Goal: Information Seeking & Learning: Learn about a topic

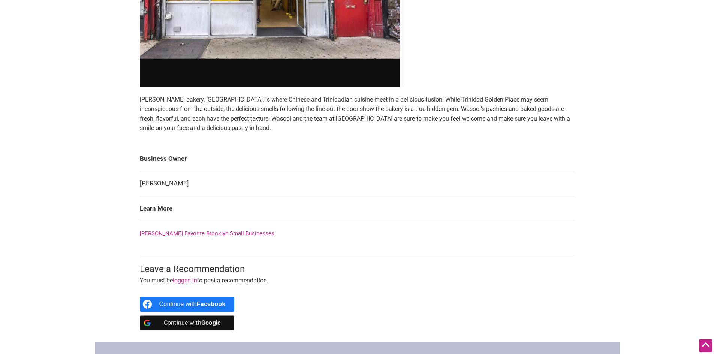
scroll to position [262, 0]
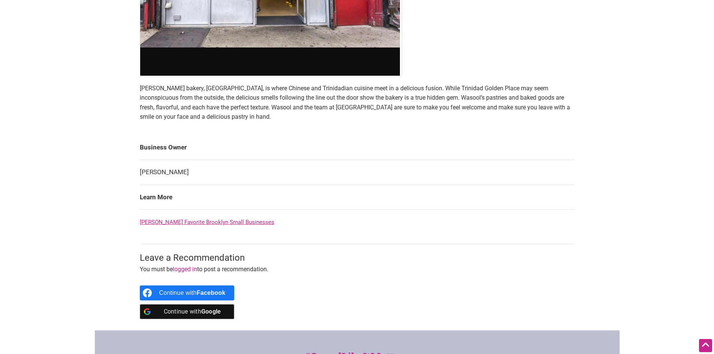
drag, startPoint x: 108, startPoint y: 99, endPoint x: 220, endPoint y: 66, distance: 117.1
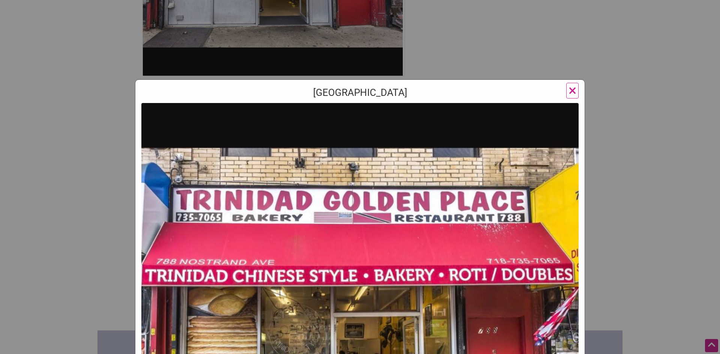
click at [91, 100] on div "[GEOGRAPHIC_DATA] ×" at bounding box center [360, 177] width 720 height 354
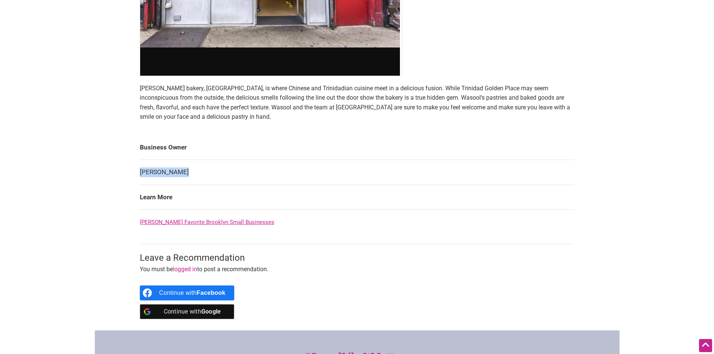
drag, startPoint x: 201, startPoint y: 174, endPoint x: 141, endPoint y: 172, distance: 60.8
click at [141, 172] on td "[PERSON_NAME]" at bounding box center [357, 172] width 435 height 25
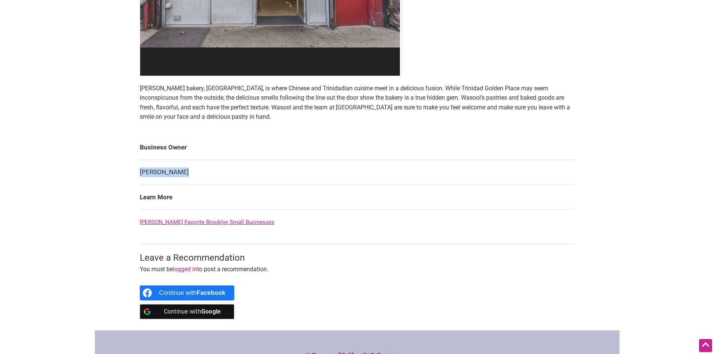
copy td "[PERSON_NAME]"
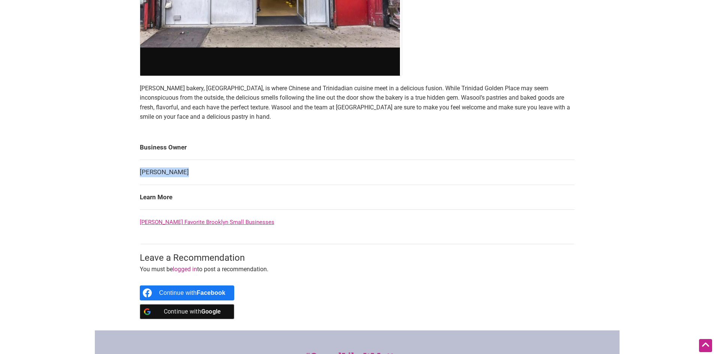
click at [259, 222] on link "[PERSON_NAME] Favorite Brooklyn Small Businesses" at bounding box center [207, 222] width 135 height 7
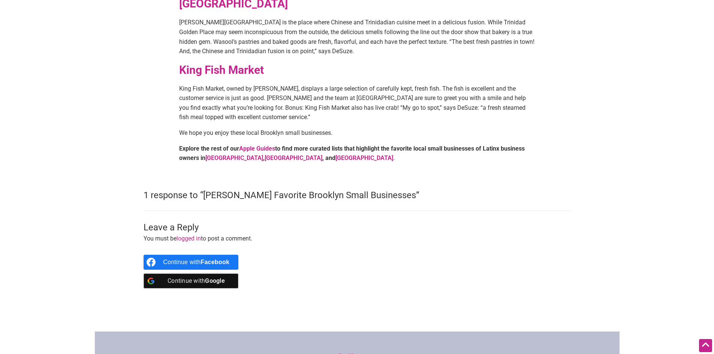
scroll to position [825, 0]
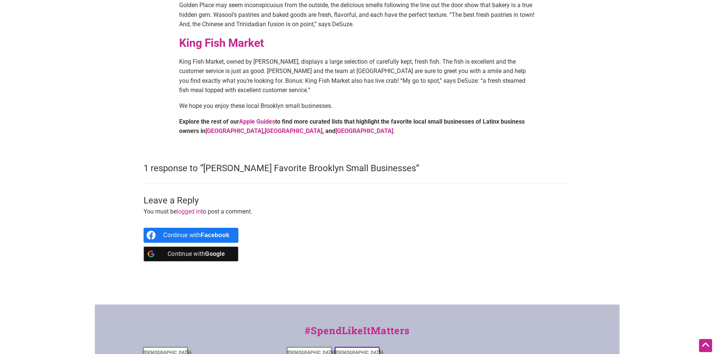
drag, startPoint x: 128, startPoint y: 107, endPoint x: 144, endPoint y: 110, distance: 16.5
